Goal: Navigation & Orientation: Find specific page/section

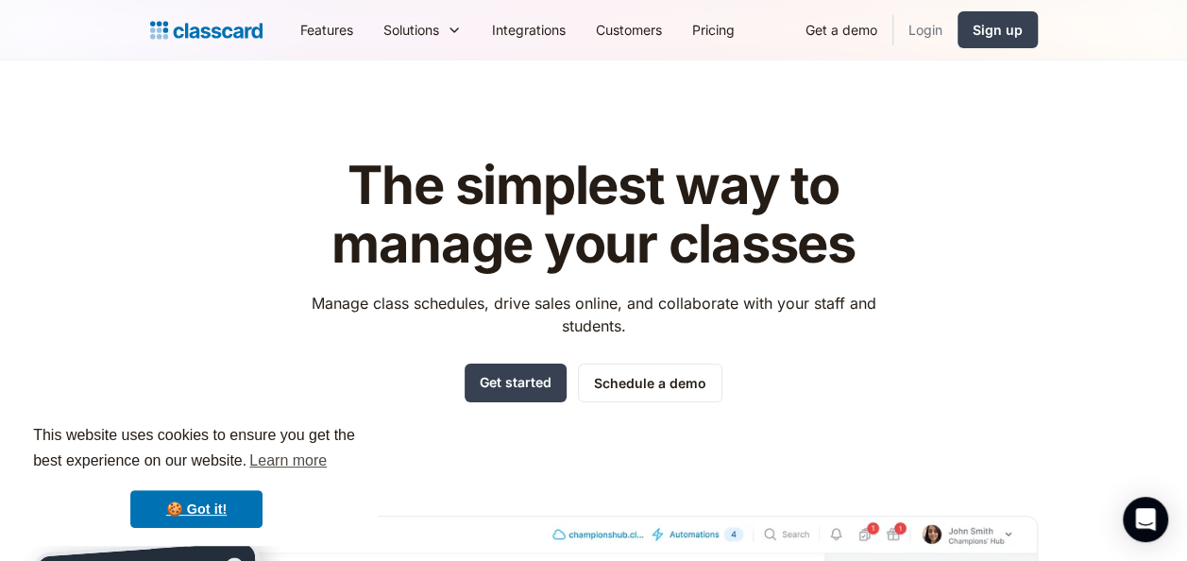
click at [928, 25] on link "Login" at bounding box center [925, 29] width 64 height 42
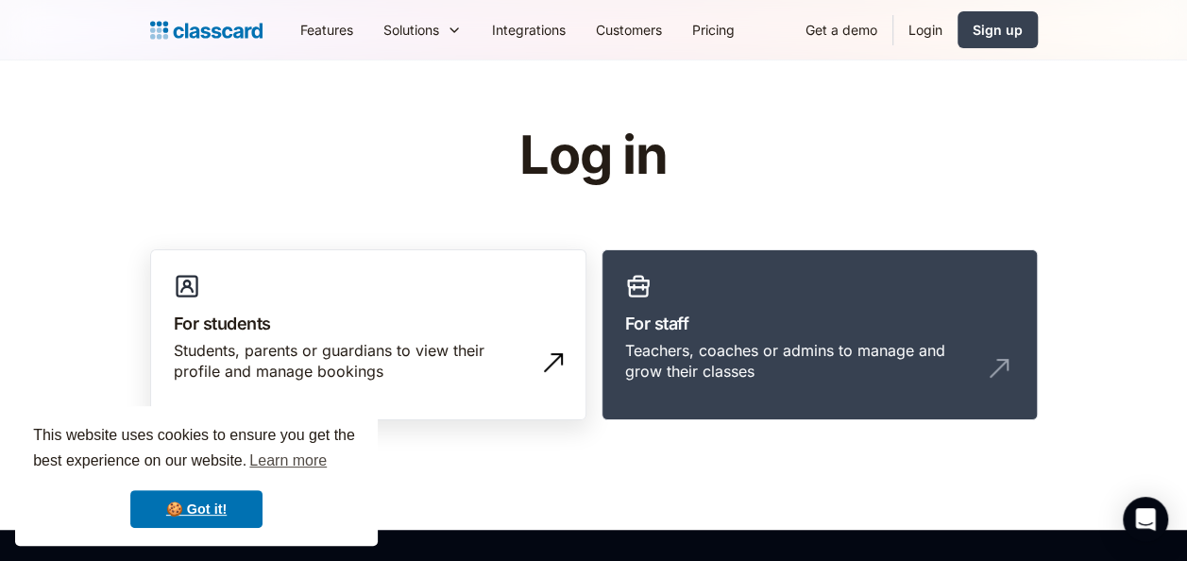
click at [418, 370] on div "Students, parents or guardians to view their profile and manage bookings" at bounding box center [349, 361] width 351 height 42
